Goal: Information Seeking & Learning: Learn about a topic

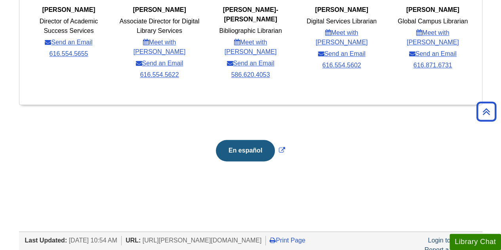
scroll to position [405, 0]
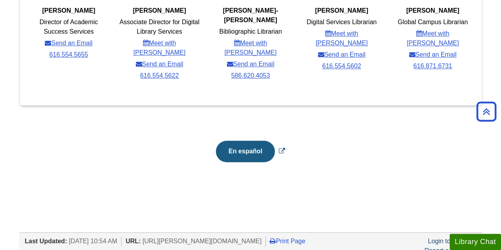
click at [235, 142] on button "En español" at bounding box center [245, 150] width 59 height 21
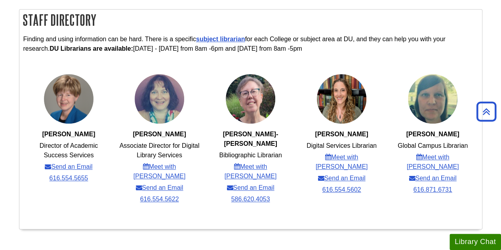
scroll to position [282, 0]
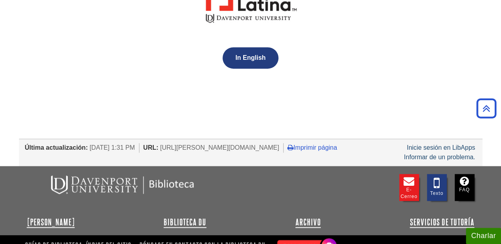
scroll to position [587, 0]
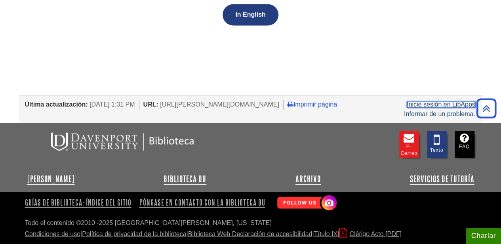
click at [457, 106] on link "Inicie sesión en LibApps" at bounding box center [440, 104] width 68 height 7
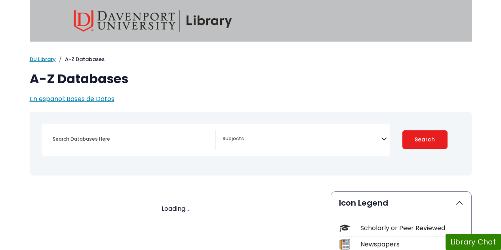
select select "Database Subject Filter"
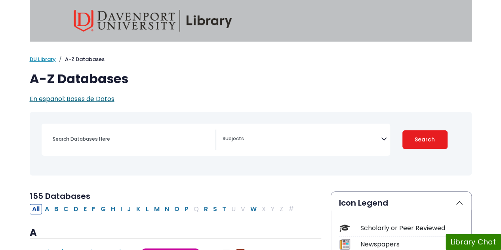
click at [70, 100] on span "En español: Bases de Datos" at bounding box center [72, 98] width 85 height 9
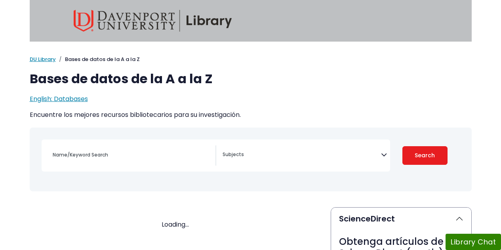
select select "Database Subject Filter"
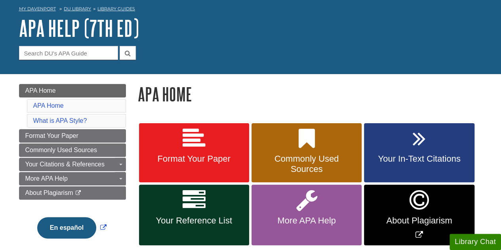
scroll to position [35, 0]
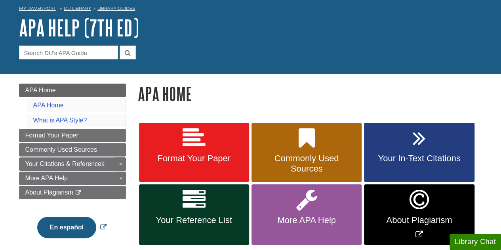
click at [71, 226] on button "En español" at bounding box center [66, 226] width 59 height 21
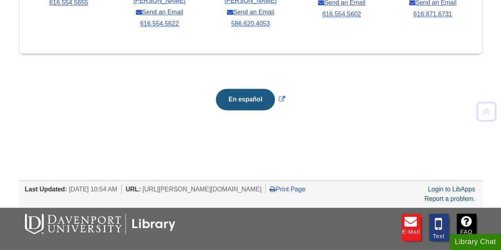
scroll to position [522, 0]
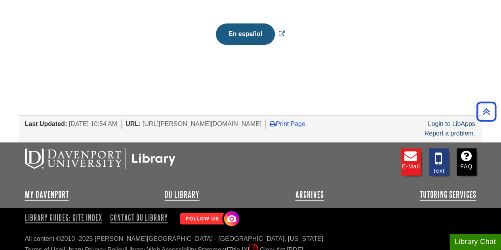
click at [239, 23] on button "En español" at bounding box center [245, 33] width 59 height 21
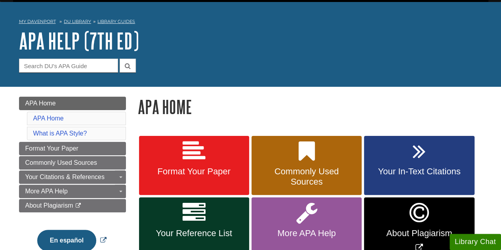
scroll to position [21, 0]
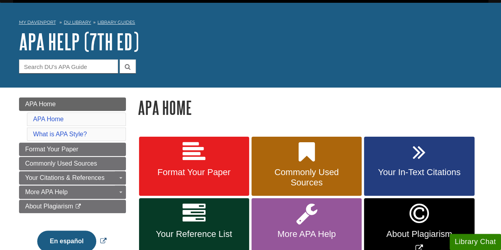
click at [93, 235] on button "En español" at bounding box center [66, 240] width 59 height 21
